Goal: Task Accomplishment & Management: Manage account settings

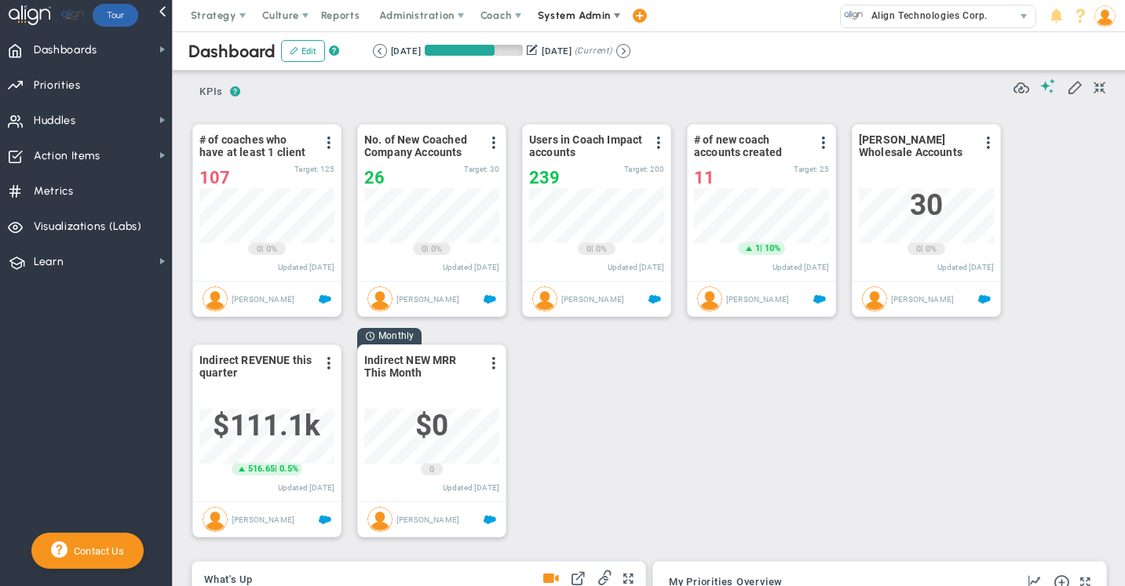
click at [562, 16] on span "System Admin" at bounding box center [574, 15] width 73 height 12
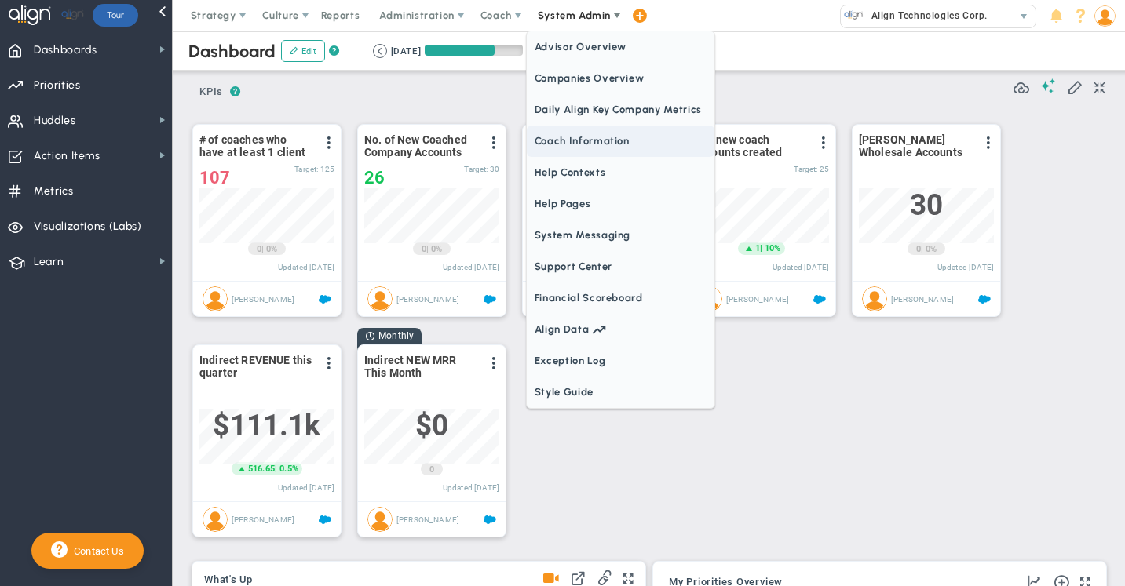
click at [543, 137] on span "Coach Information" at bounding box center [621, 141] width 188 height 31
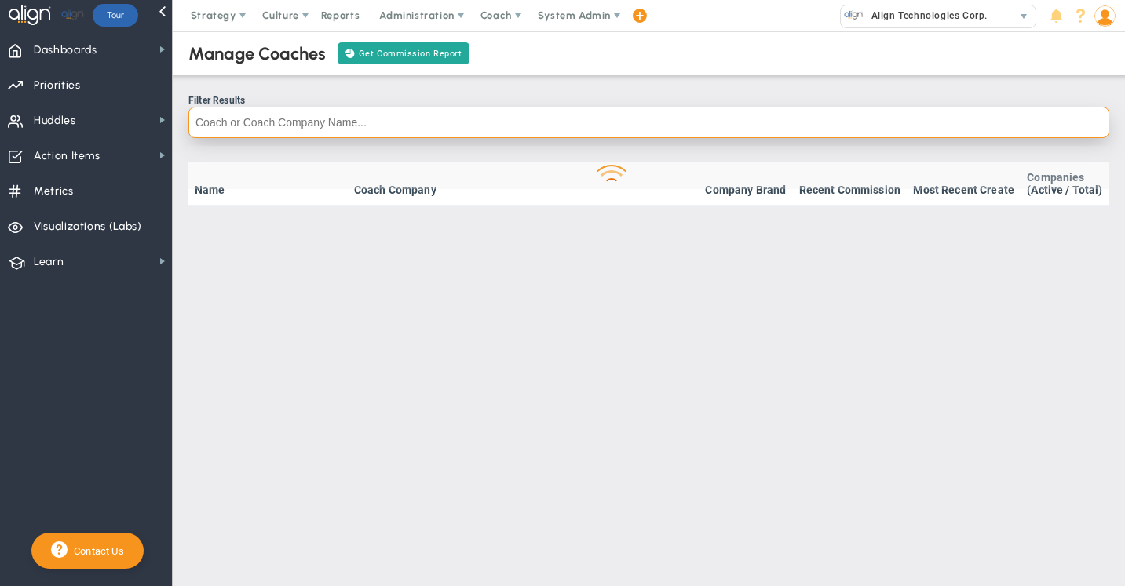
click at [250, 116] on input "text" at bounding box center [648, 122] width 921 height 31
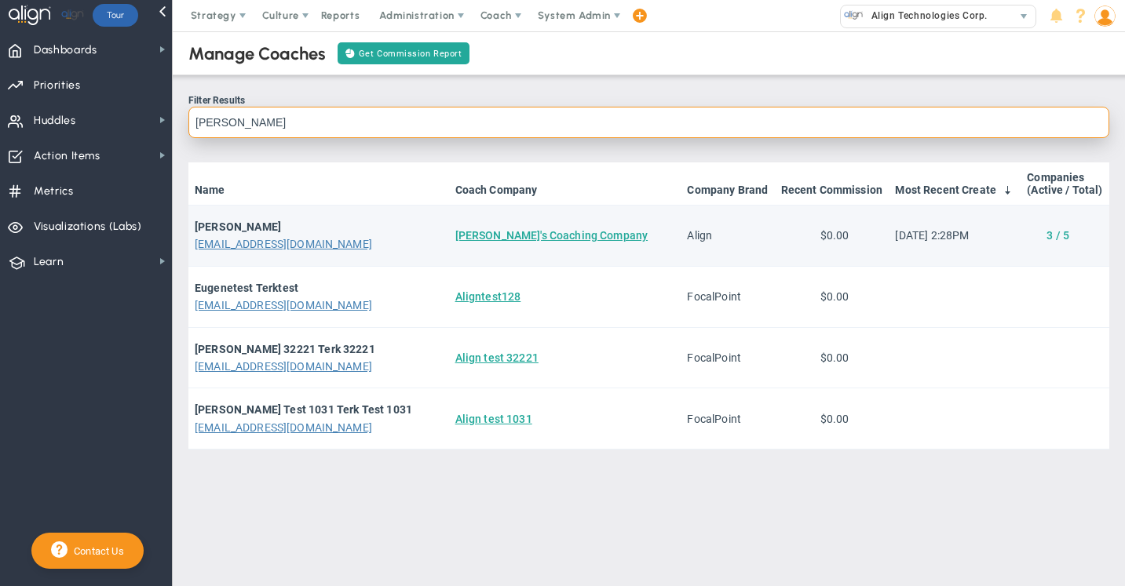
type input "[PERSON_NAME]"
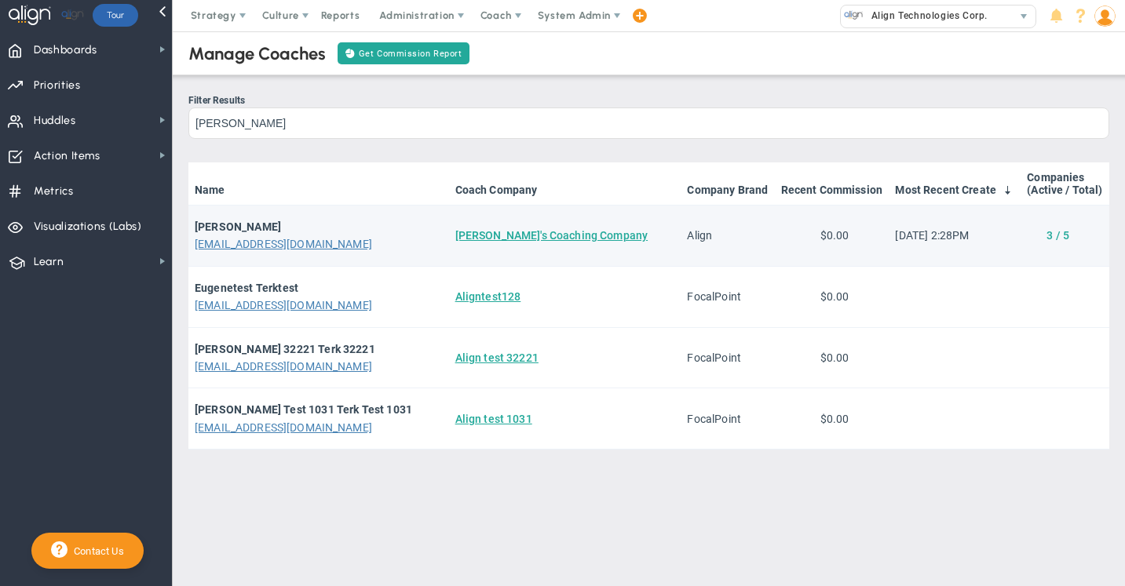
click at [1057, 237] on link "3 / 5" at bounding box center [1058, 235] width 23 height 13
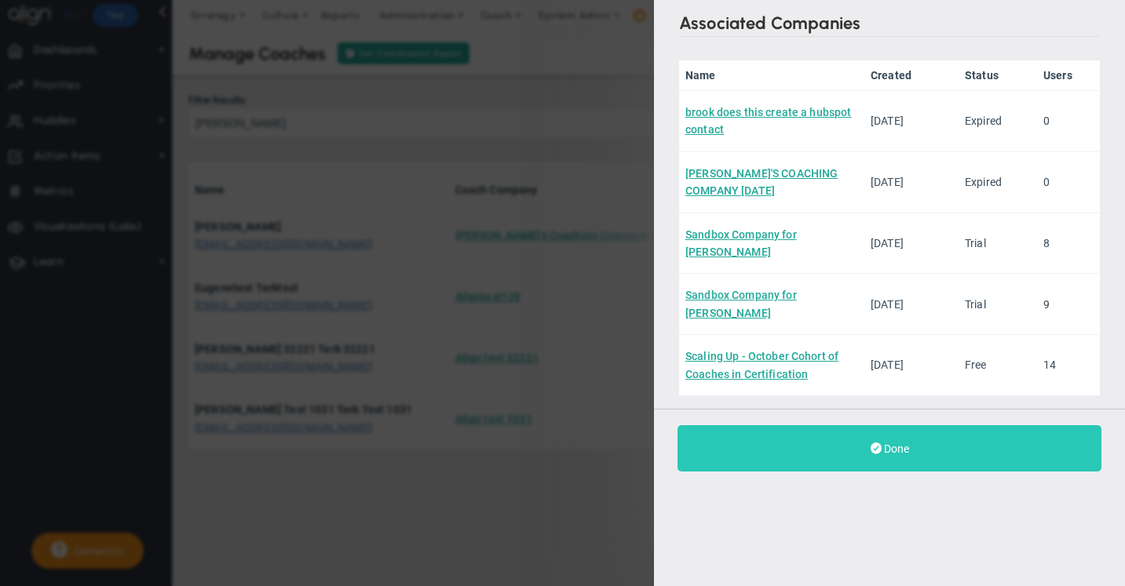
click at [886, 448] on span "Done" at bounding box center [896, 449] width 25 height 13
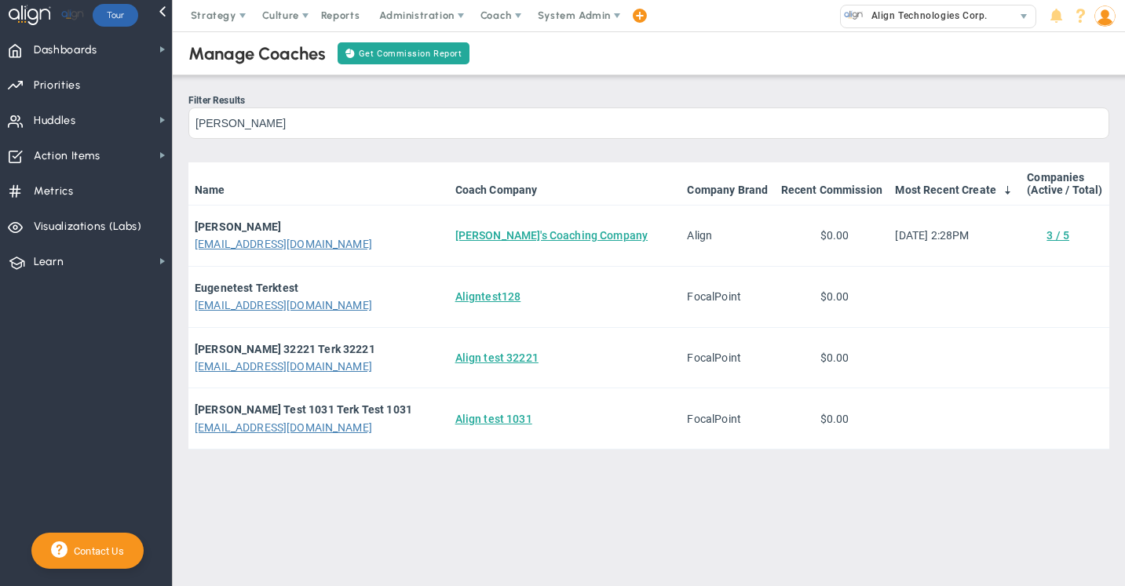
click at [1103, 14] on img at bounding box center [1104, 15] width 21 height 21
click at [1085, 171] on span "Sign Out" at bounding box center [1059, 172] width 127 height 31
